Goal: Task Accomplishment & Management: Manage account settings

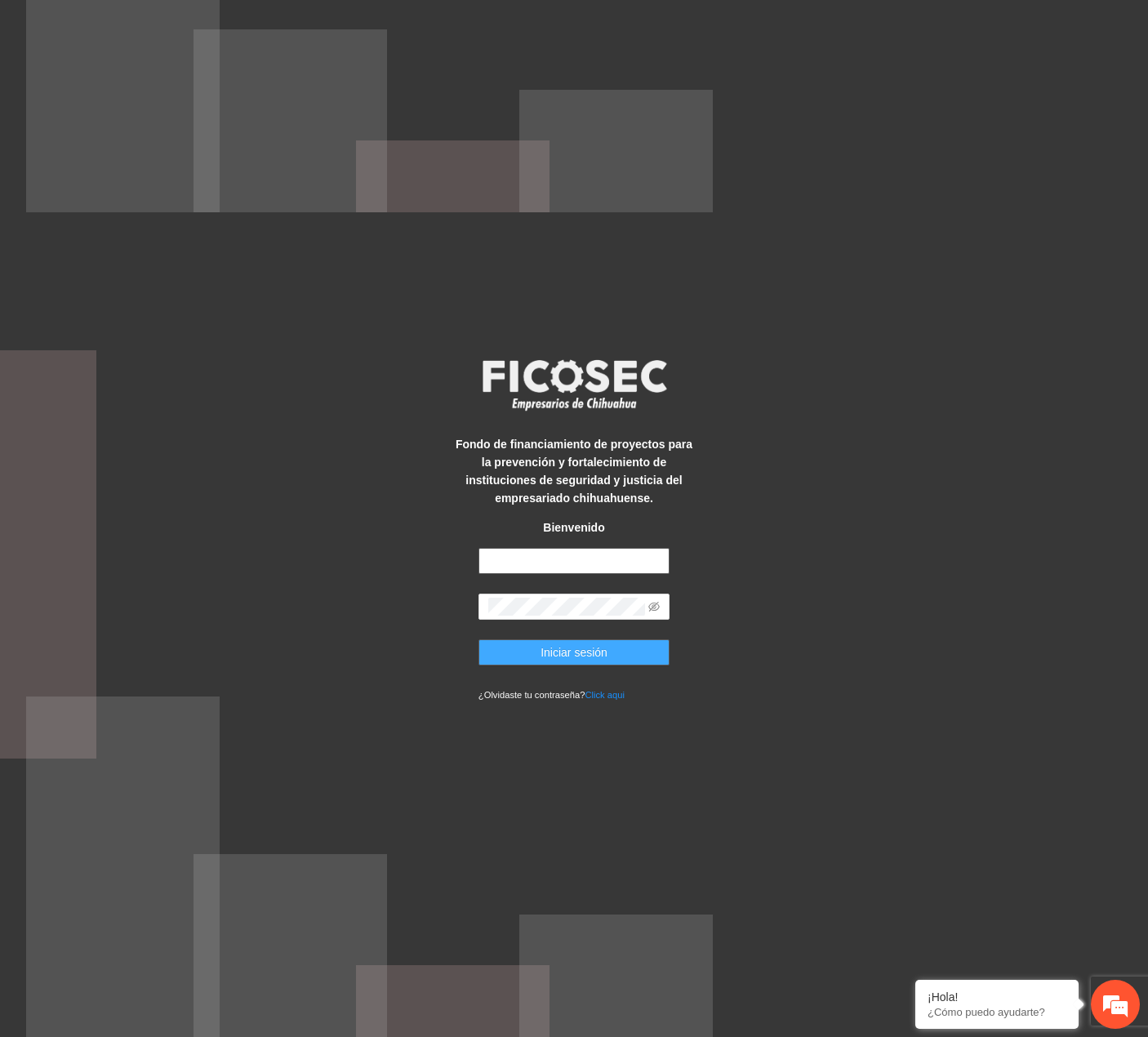
type input "**********"
click at [548, 658] on span "Iniciar sesión" at bounding box center [573, 652] width 67 height 18
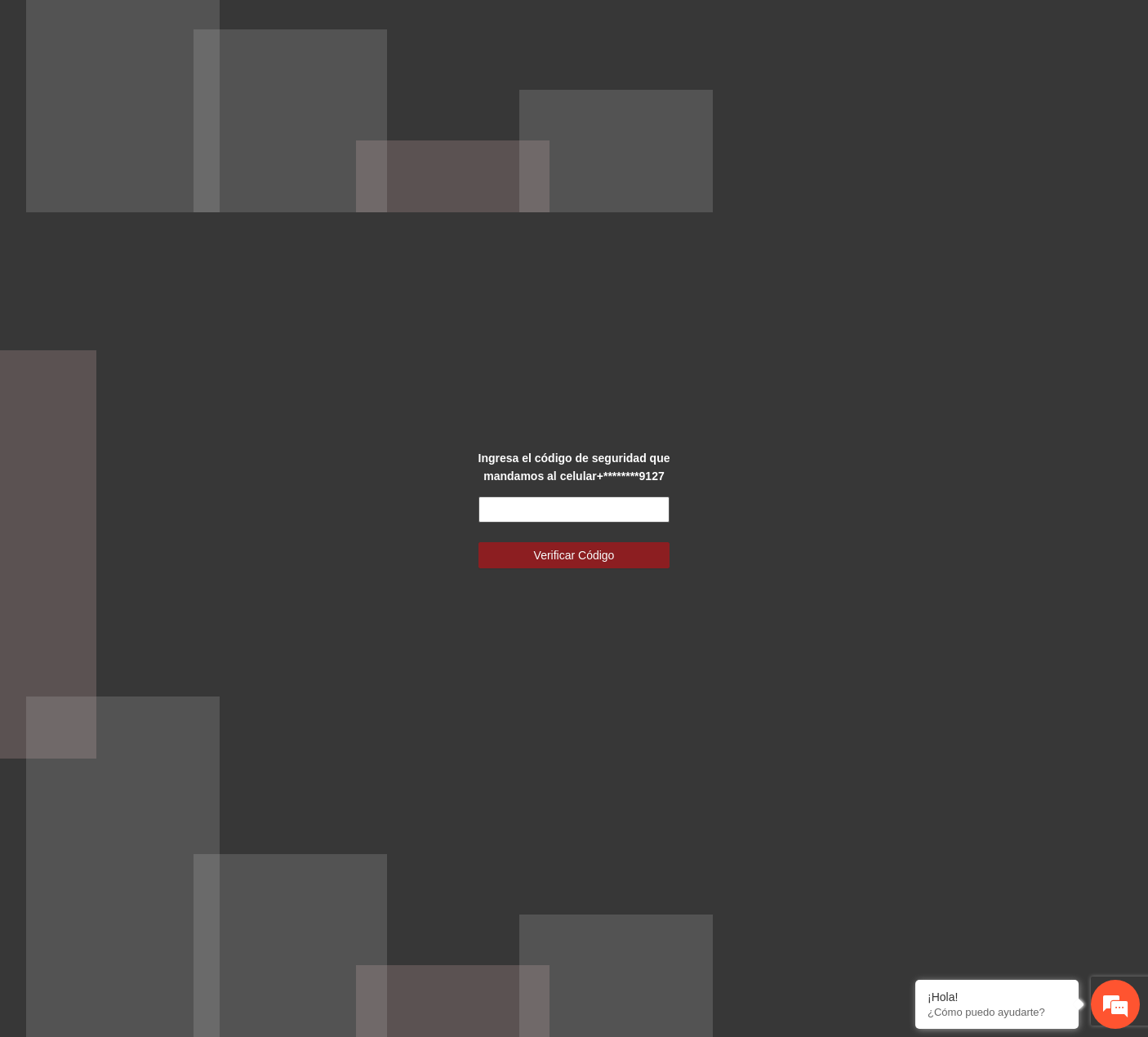
click at [571, 511] on input "text" at bounding box center [574, 509] width 191 height 26
type input "******"
click at [479, 542] on button "Verificar Código" at bounding box center [574, 555] width 191 height 26
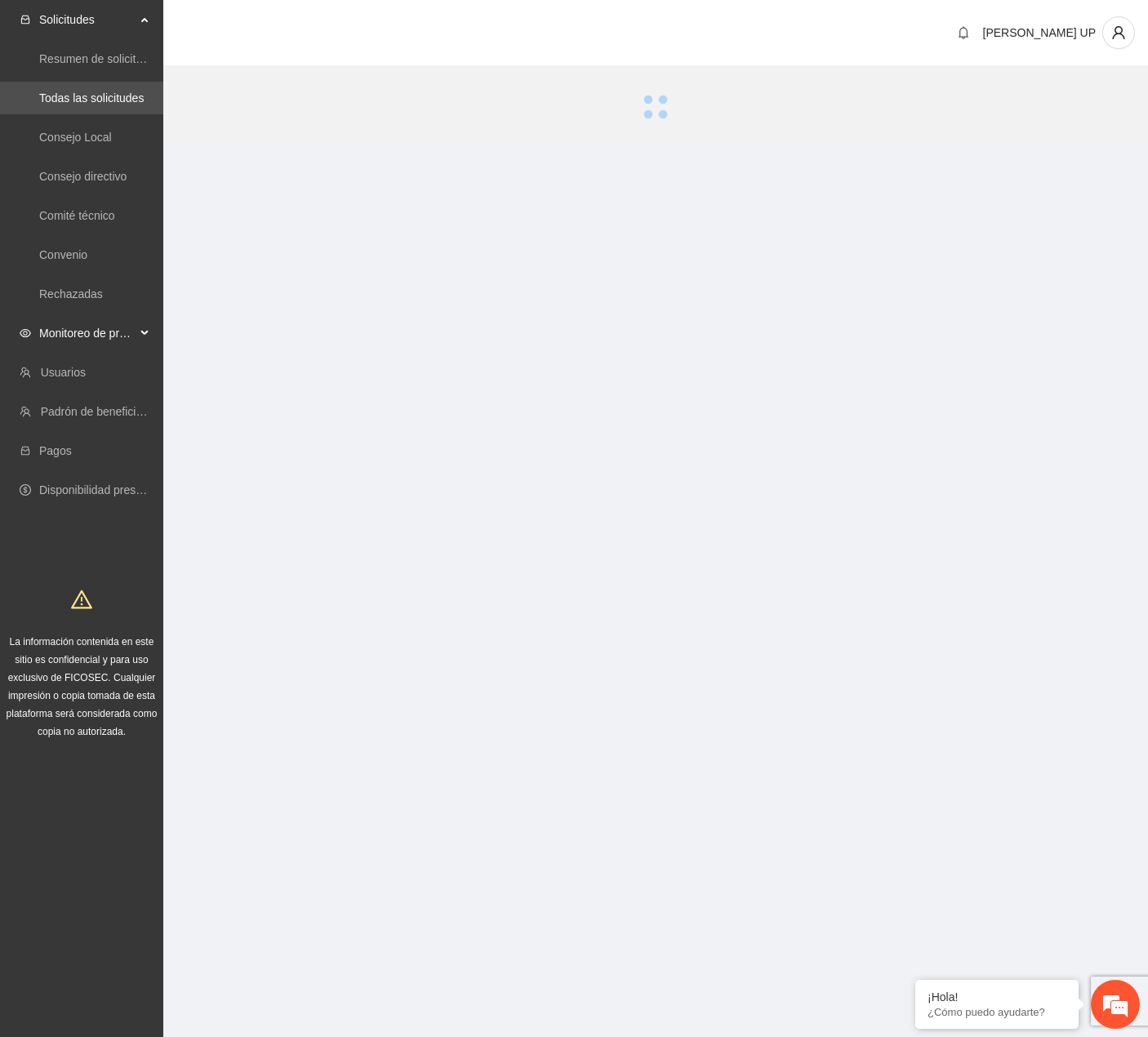
drag, startPoint x: 126, startPoint y: 336, endPoint x: 127, endPoint y: 347, distance: 11.0
click at [126, 336] on span "Monitoreo de proyectos" at bounding box center [88, 333] width 96 height 33
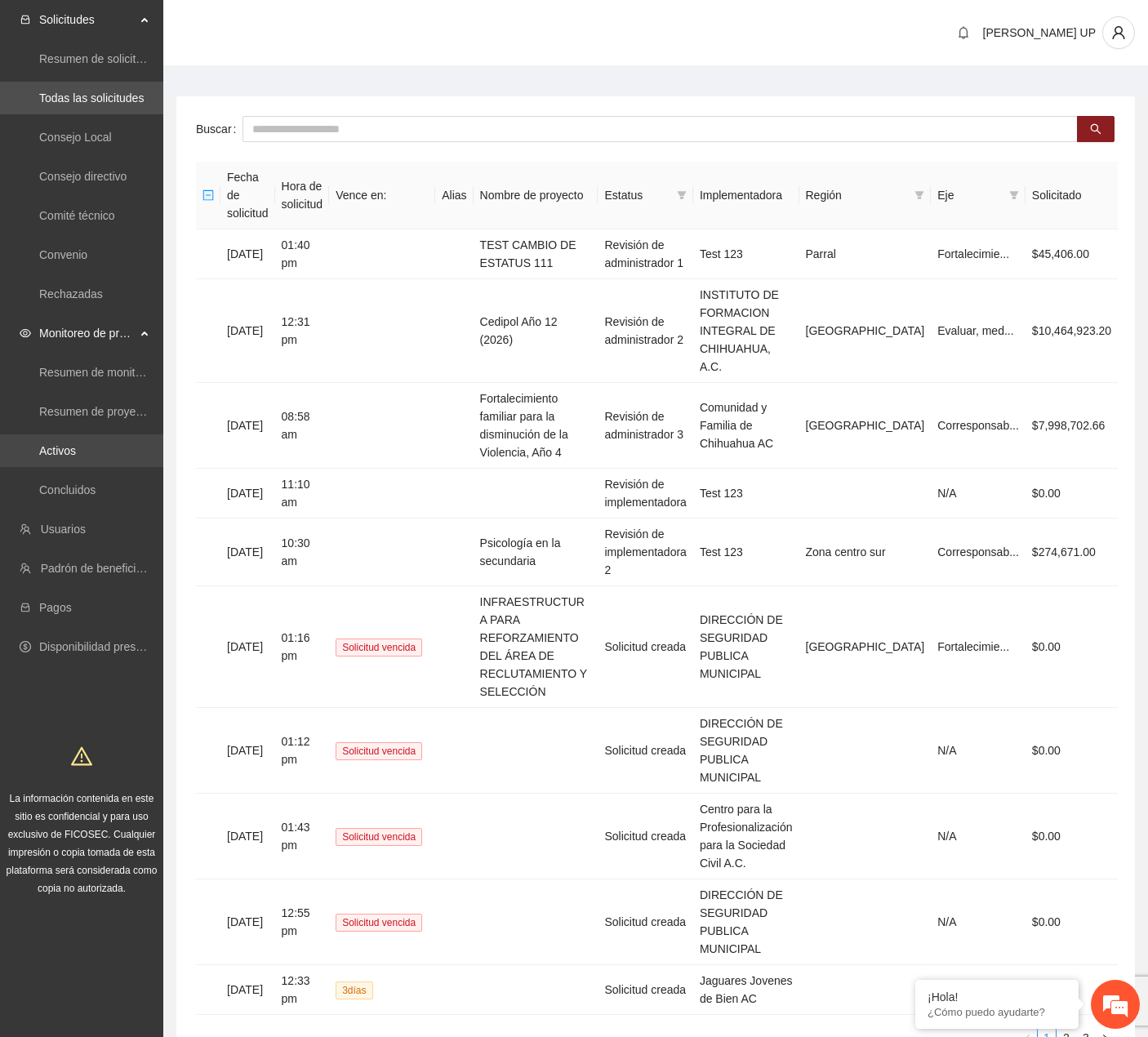
click at [76, 449] on link "Activos" at bounding box center [58, 451] width 37 height 13
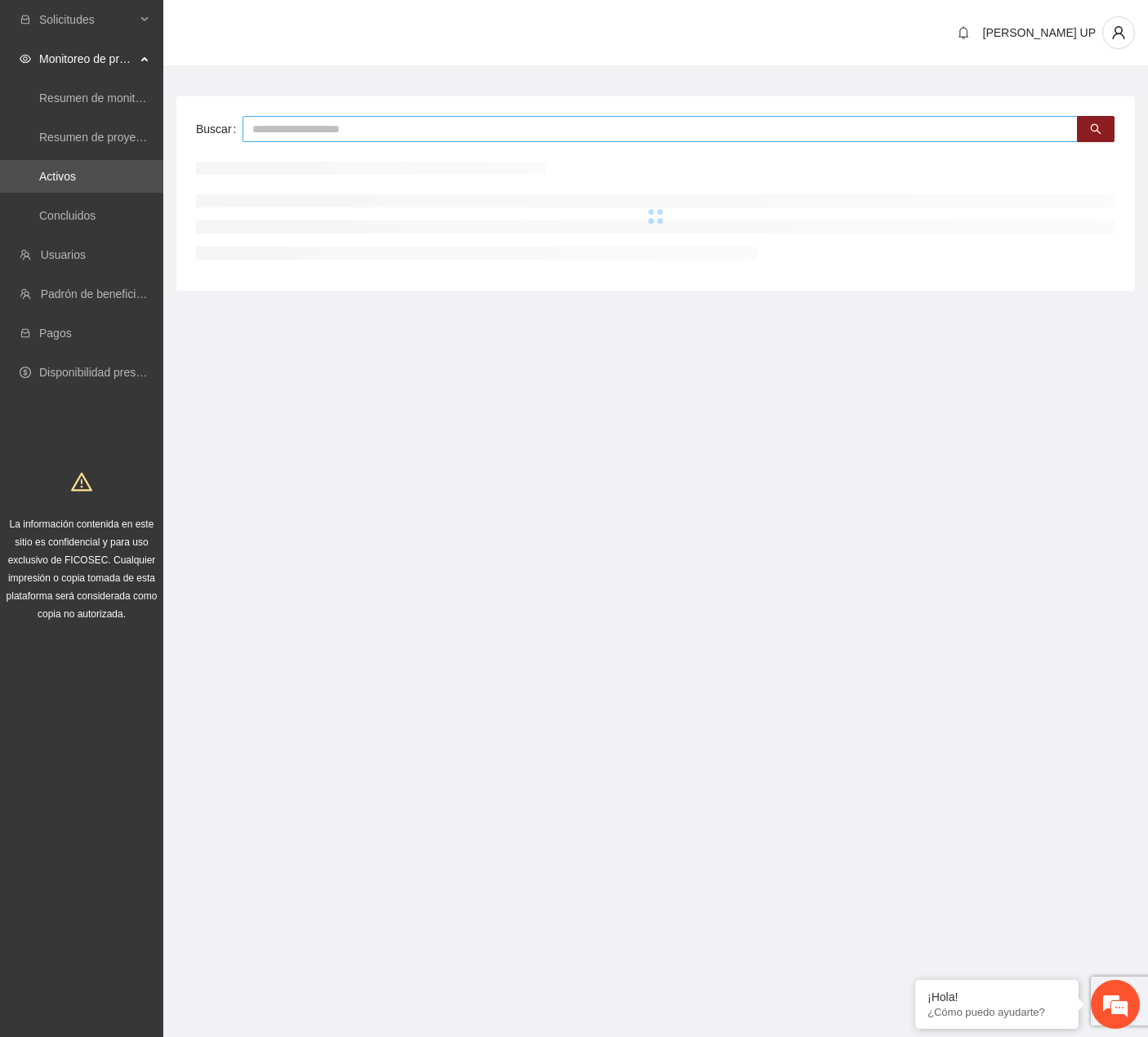
drag, startPoint x: 319, startPoint y: 132, endPoint x: 309, endPoint y: 130, distance: 10.2
click at [320, 132] on input "text" at bounding box center [660, 129] width 835 height 26
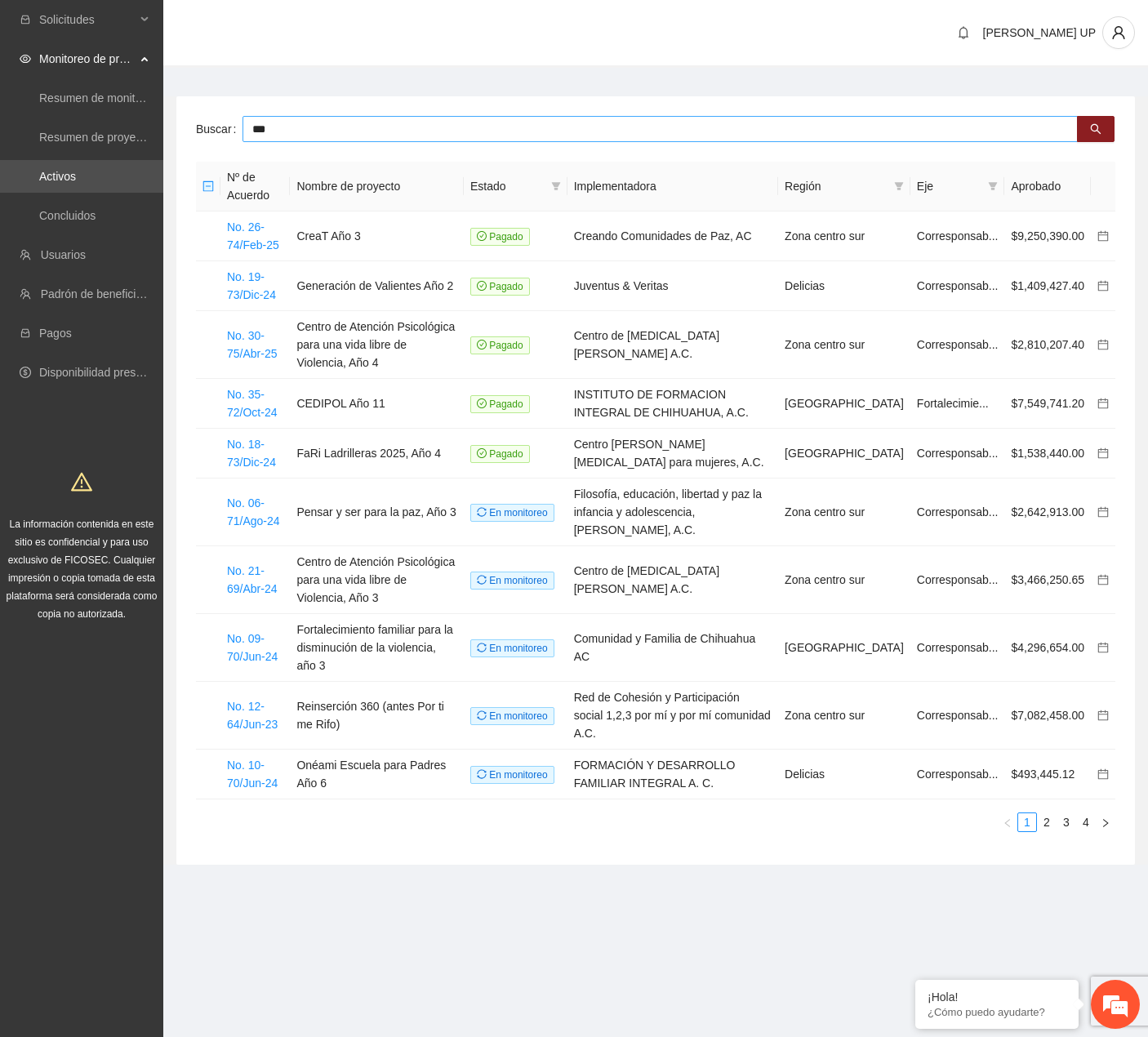
type input "***"
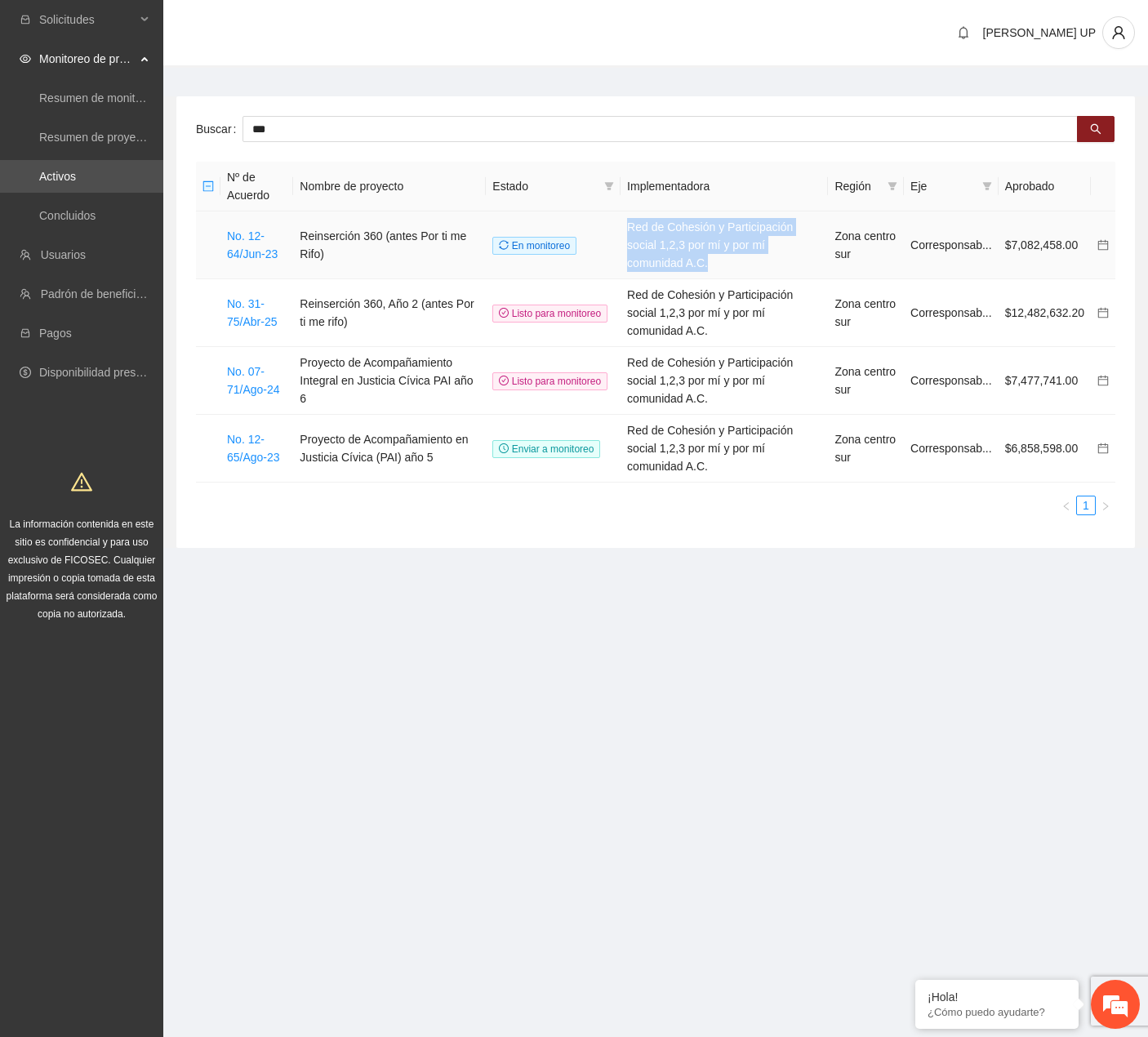
drag, startPoint x: 825, startPoint y: 246, endPoint x: 628, endPoint y: 227, distance: 197.9
click at [628, 227] on td "Red de Cohesión y Participación social 1,2,3 por mí y por mí comunidad A.C." at bounding box center [724, 245] width 207 height 67
copy td "Red de Cohesión y Participación social 1,2,3 por mí y por mí comunidad A.C."
drag, startPoint x: 481, startPoint y: 346, endPoint x: 295, endPoint y: 334, distance: 186.4
click at [292, 347] on tr "No. 07-71/Ago-24 Proyecto de Acompañamiento Integral en Justicia Cívica PAI año…" at bounding box center [656, 381] width 920 height 67
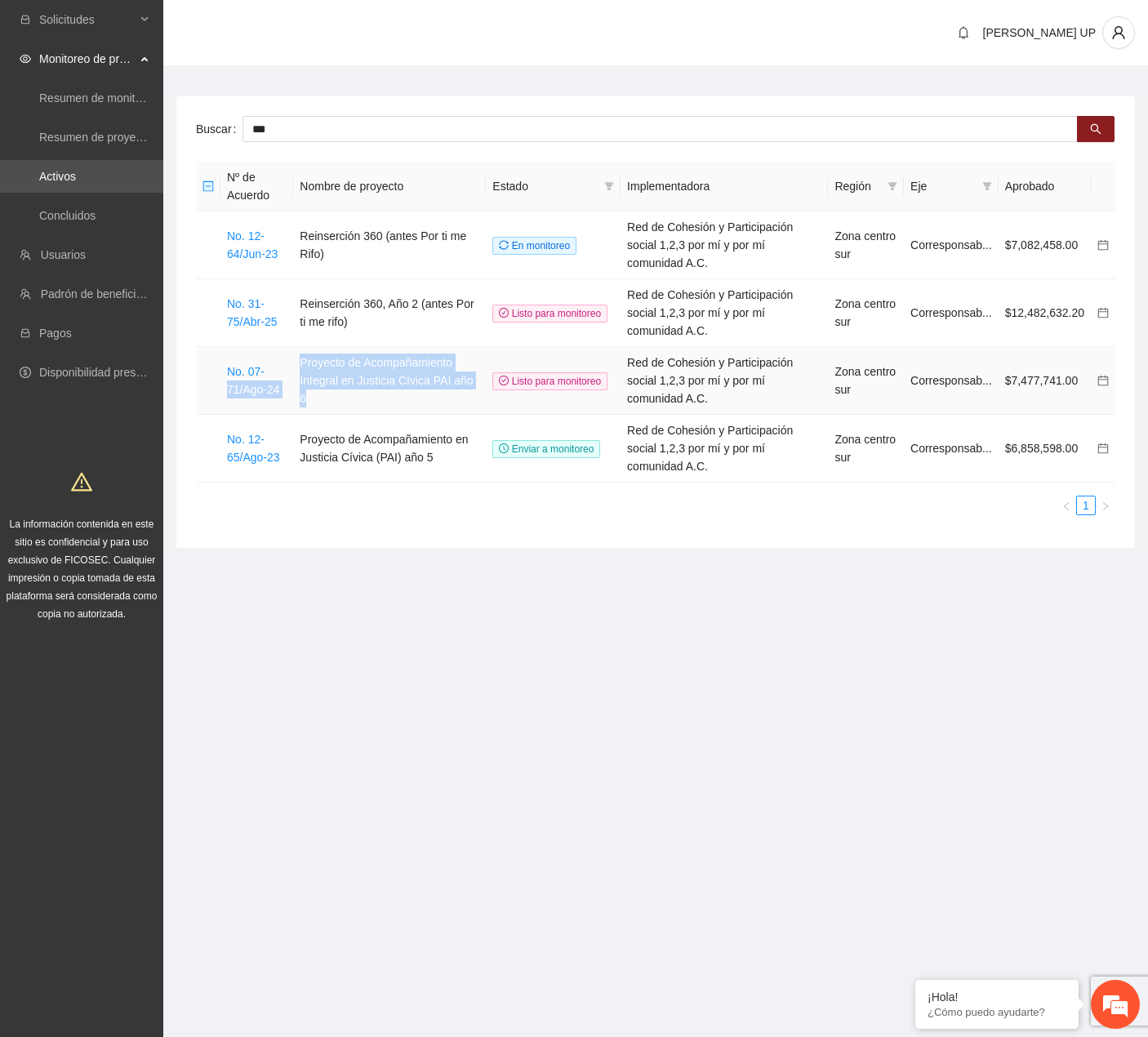
drag, startPoint x: 303, startPoint y: 331, endPoint x: 307, endPoint y: 321, distance: 10.8
click at [307, 347] on td "Proyecto de Acompañamiento Integral en Justicia Cívica PAI año 6" at bounding box center [389, 381] width 193 height 67
click at [273, 365] on link "No. 07-71/Ago-24" at bounding box center [253, 380] width 53 height 31
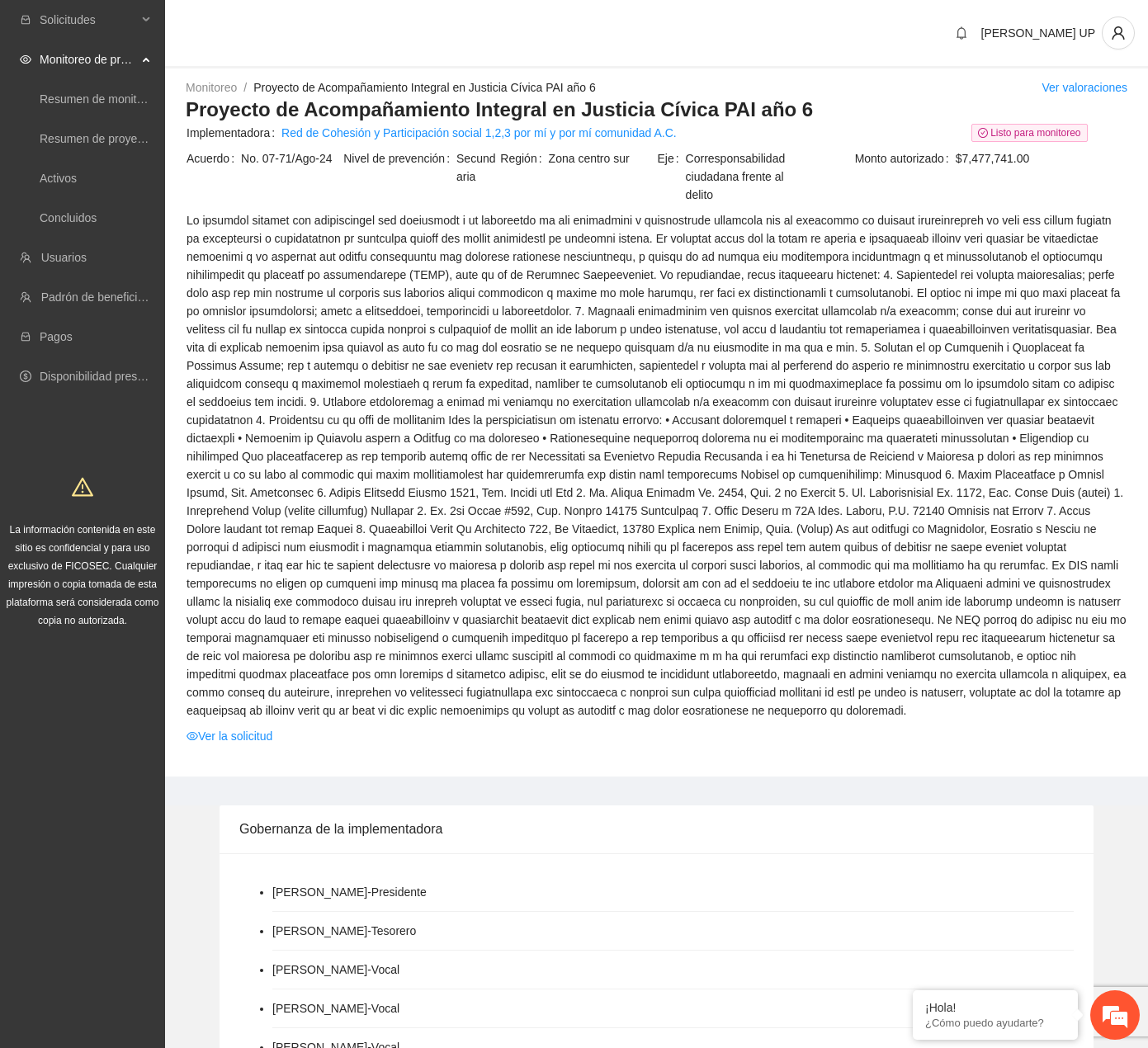
click at [691, 112] on h3 "Proyecto de Acompañamiento Integral en Justicia Cívica PAI año 6" at bounding box center [656, 109] width 941 height 26
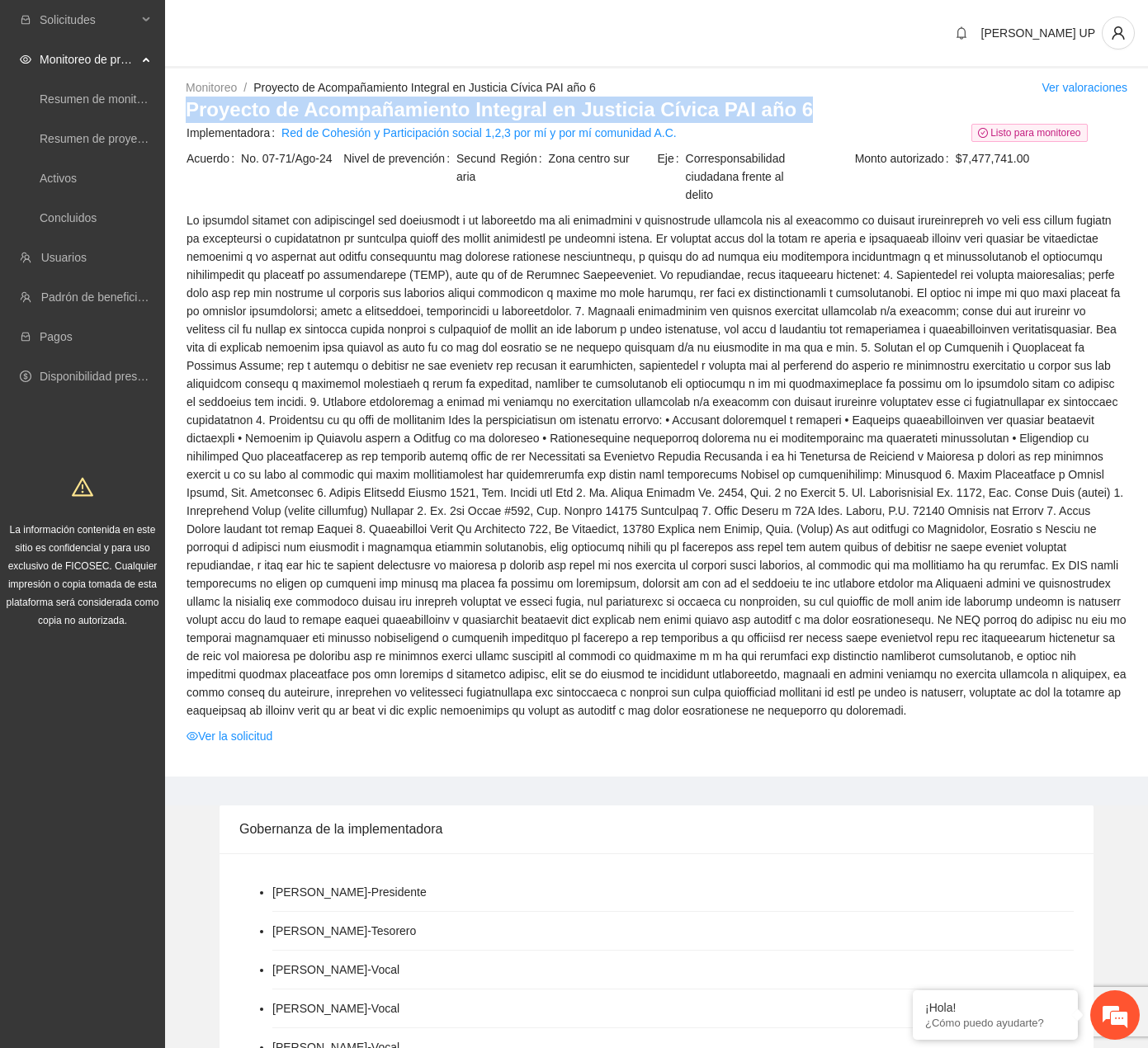
copy h3 "Proyecto de Acompañamiento Integral en Justicia Cívica PAI año 6"
click at [622, 130] on link "Red de Cohesión y Participación social 1,2,3 por mí y por mí comunidad A.C." at bounding box center [479, 132] width 395 height 18
click at [558, 135] on link "Red de Cohesión y Participación social 1,2,3 por mí y por mí comunidad A.C." at bounding box center [479, 132] width 395 height 18
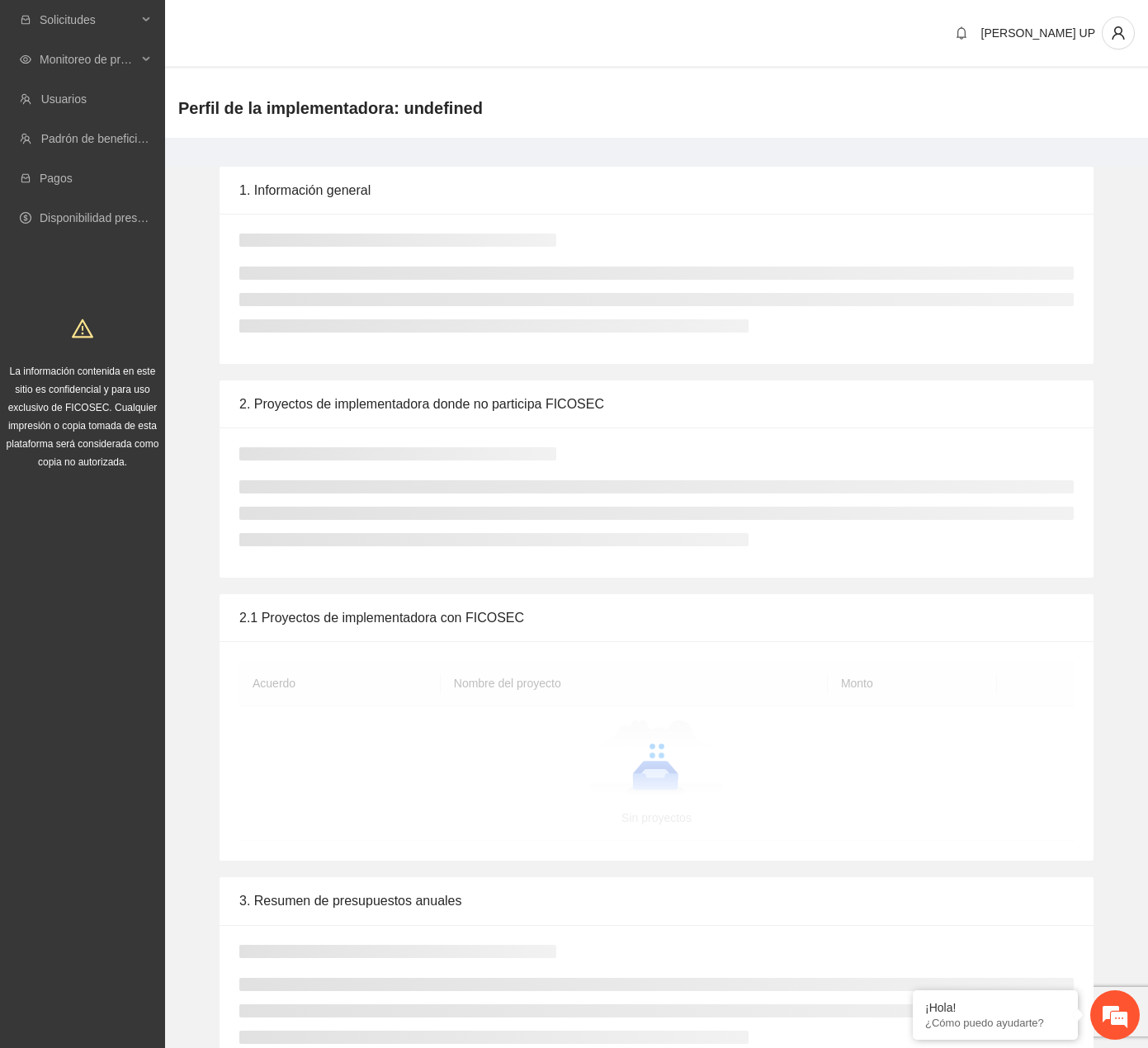
click at [892, 171] on div "1. Información general" at bounding box center [656, 190] width 834 height 47
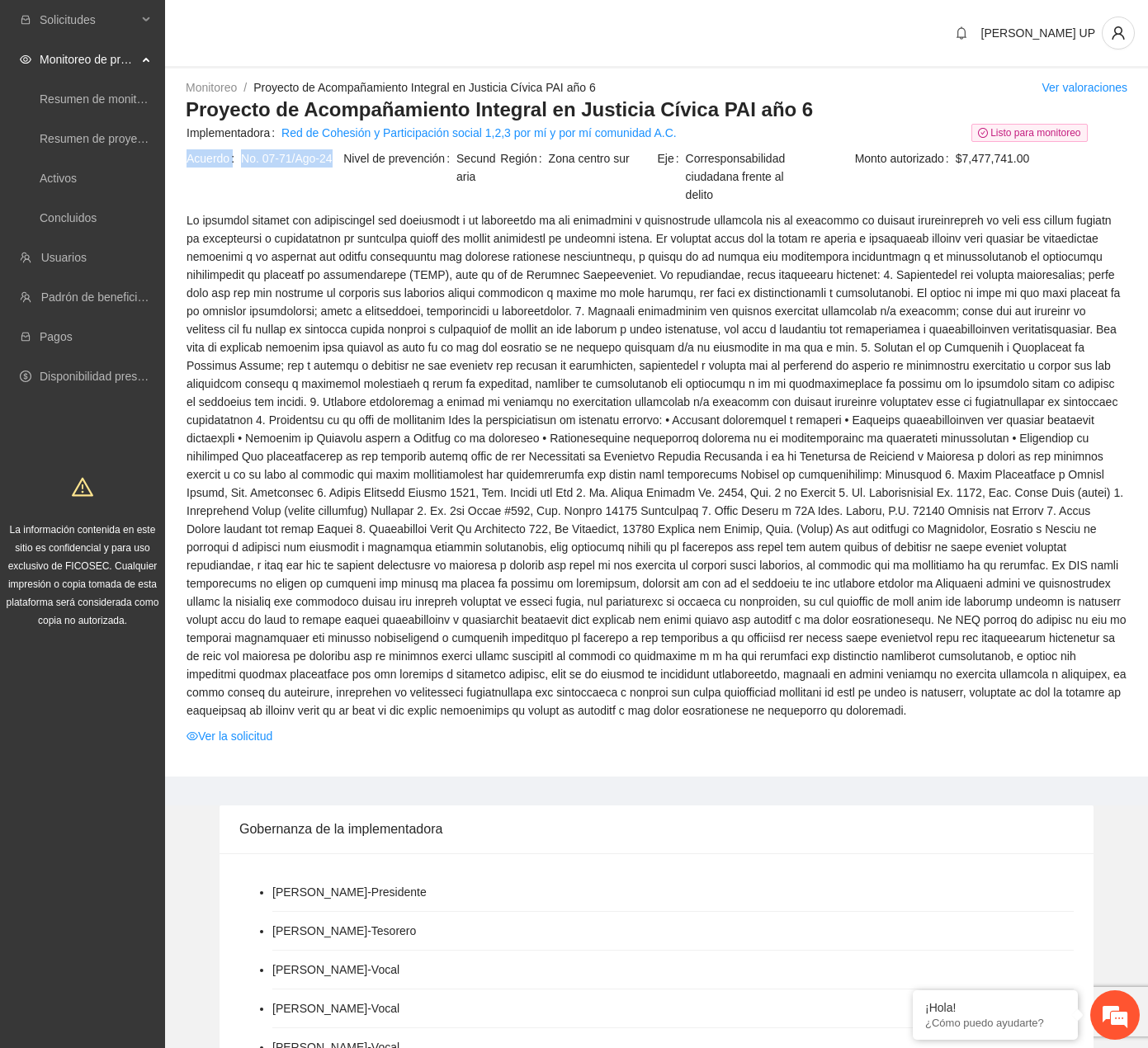
drag, startPoint x: 333, startPoint y: 160, endPoint x: 189, endPoint y: 158, distance: 144.0
click at [189, 158] on div "Acuerdo No. 07-71/Ago-24" at bounding box center [264, 158] width 155 height 18
copy div "Acuerdo No. 07-71/Ago-24"
